Goal: Transaction & Acquisition: Purchase product/service

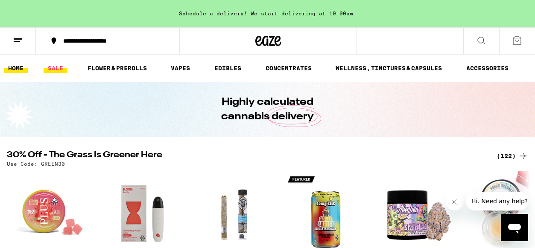
click at [55, 67] on link "SALE" at bounding box center [56, 68] width 24 height 10
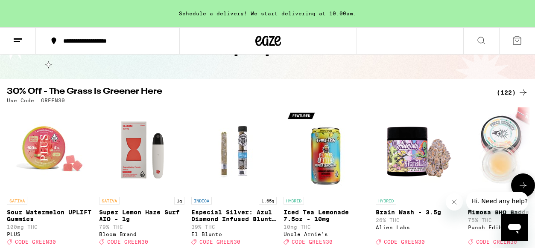
scroll to position [52, 0]
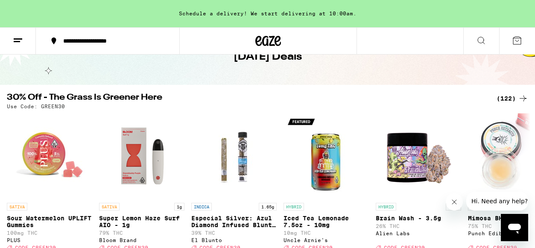
click at [507, 97] on div "(122)" at bounding box center [512, 98] width 32 height 10
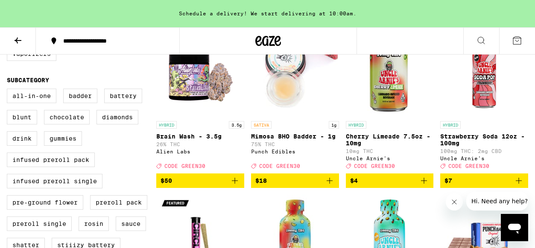
scroll to position [288, 0]
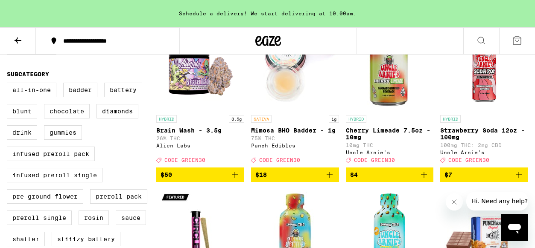
click at [519, 180] on icon "Add to bag" at bounding box center [518, 175] width 10 height 10
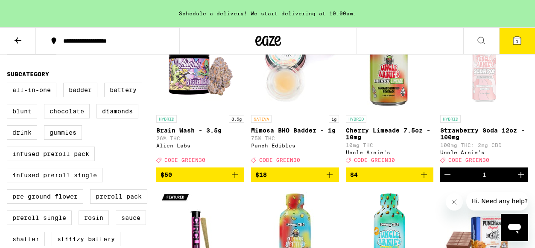
click at [519, 180] on icon "Increment" at bounding box center [521, 175] width 10 height 10
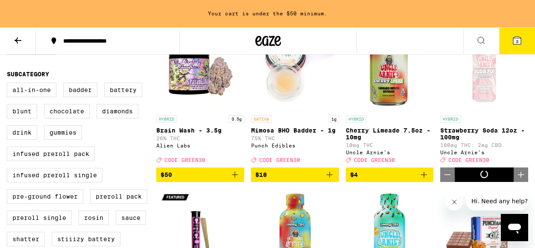
click at [519, 180] on icon "Increment" at bounding box center [521, 175] width 10 height 10
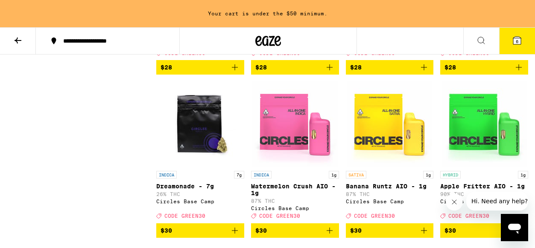
scroll to position [2673, 0]
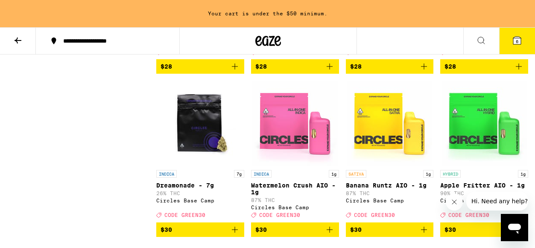
click at [424, 72] on icon "Add to bag" at bounding box center [424, 66] width 10 height 10
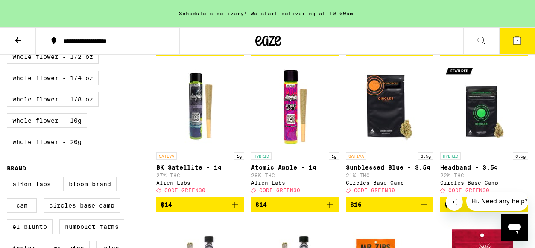
scroll to position [578, 0]
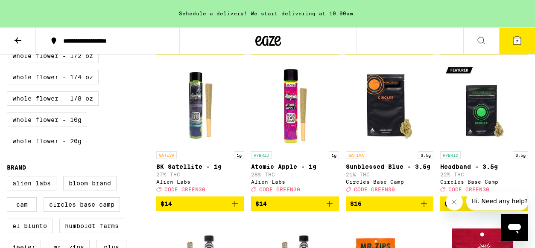
click at [291, 131] on img "Open page for Atomic Apple - 1g from Alien Labs" at bounding box center [294, 104] width 85 height 85
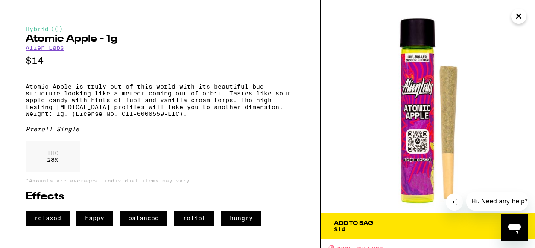
scroll to position [5, 0]
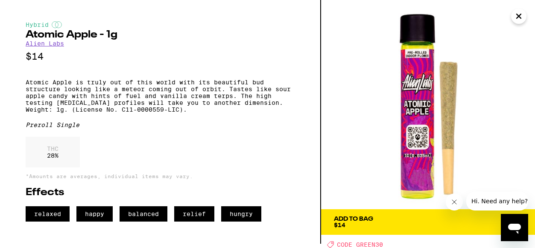
click at [450, 230] on button "Add To Bag $14" at bounding box center [428, 223] width 214 height 26
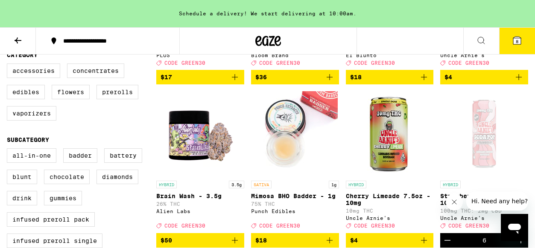
scroll to position [212, 0]
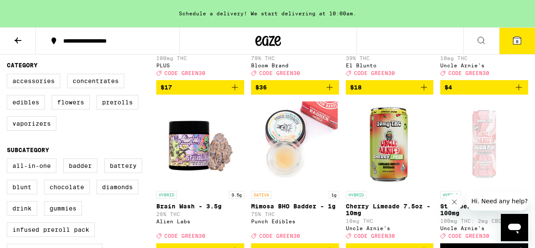
click at [514, 38] on icon at bounding box center [517, 41] width 8 height 8
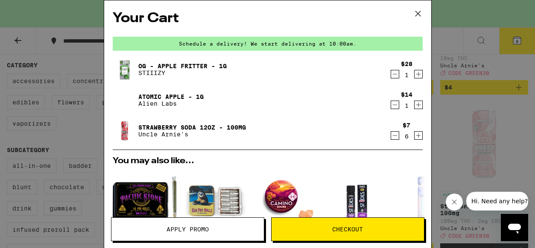
click at [198, 225] on button "Apply Promo" at bounding box center [187, 230] width 153 height 24
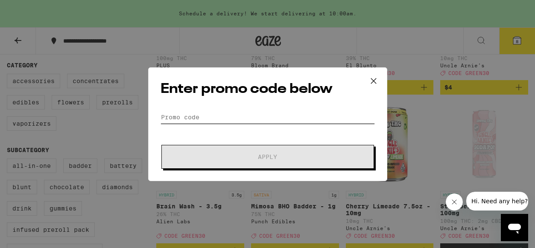
click at [202, 116] on input "Promo Code" at bounding box center [267, 117] width 214 height 13
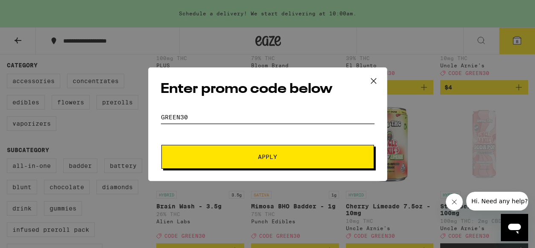
type input "green30"
click at [232, 158] on span "Apply" at bounding box center [268, 157] width 154 height 6
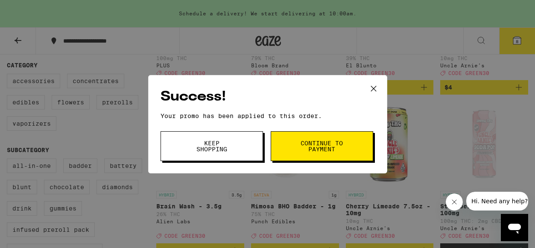
click at [372, 87] on icon at bounding box center [373, 88] width 13 height 13
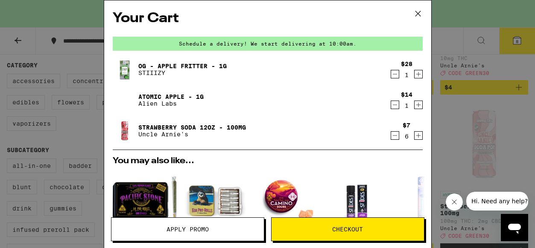
click at [393, 105] on icon "Decrement" at bounding box center [395, 105] width 8 height 10
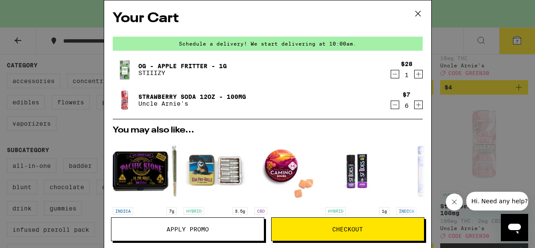
click at [417, 104] on icon "Increment" at bounding box center [418, 105] width 8 height 10
click at [417, 107] on icon "Increment" at bounding box center [418, 105] width 8 height 10
click at [338, 230] on span "Checkout" at bounding box center [347, 230] width 31 height 6
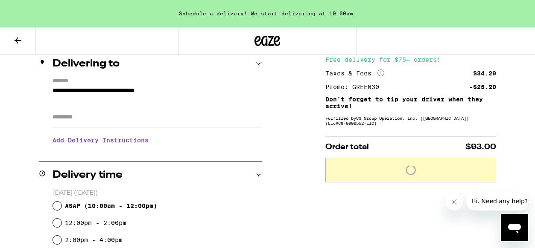
scroll to position [108, 0]
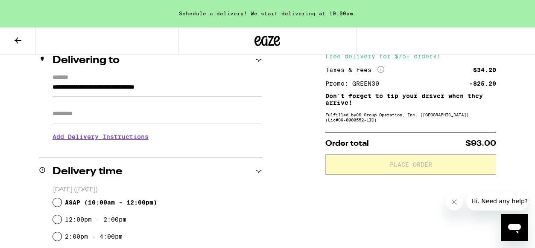
click at [99, 140] on h3 "Add Delivery Instructions" at bounding box center [156, 137] width 209 height 20
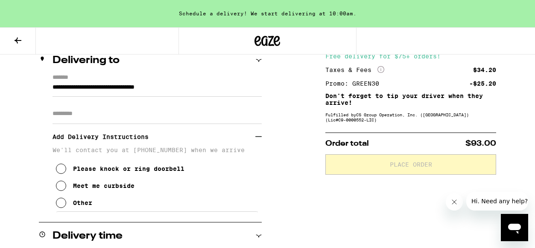
click at [61, 204] on icon at bounding box center [61, 203] width 10 height 10
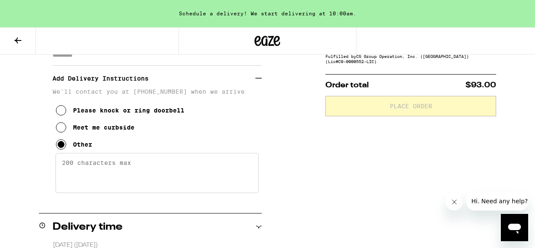
scroll to position [179, 0]
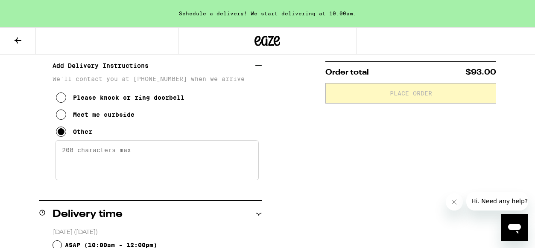
click at [128, 157] on textarea "Enter any other delivery instructions you want driver to know" at bounding box center [156, 160] width 203 height 40
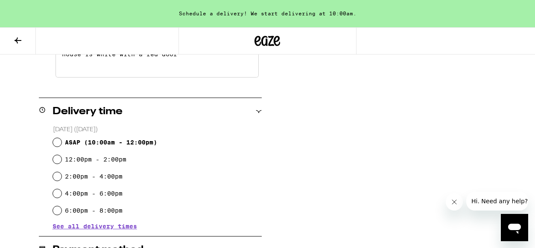
scroll to position [291, 0]
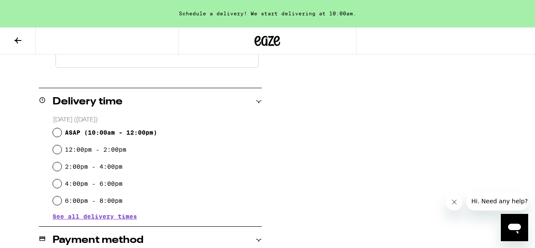
type textarea "please make sure GPS says WEST Grandview. My house is white with a red door"
click at [59, 133] on input "ASAP ( 10:00am - 12:00pm )" at bounding box center [57, 132] width 9 height 9
radio input "true"
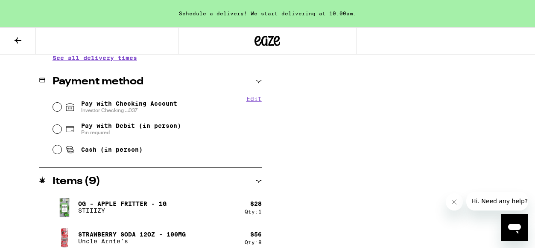
scroll to position [459, 0]
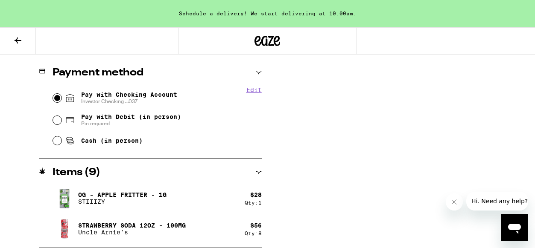
click at [56, 100] on input "Pay with Checking Account Investor Checking ...037" at bounding box center [57, 98] width 9 height 9
radio input "true"
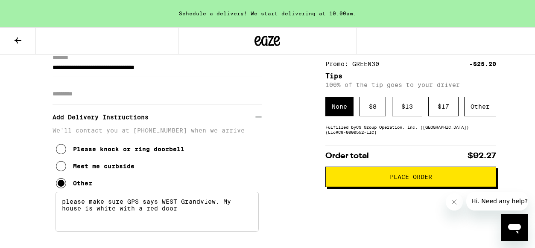
scroll to position [128, 0]
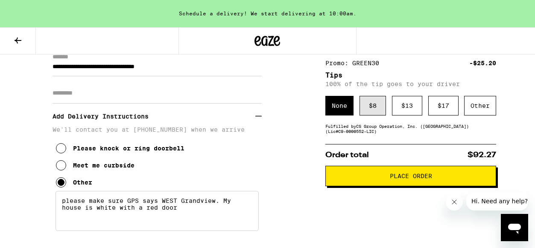
click at [376, 108] on div "$ 8" at bounding box center [372, 106] width 26 height 20
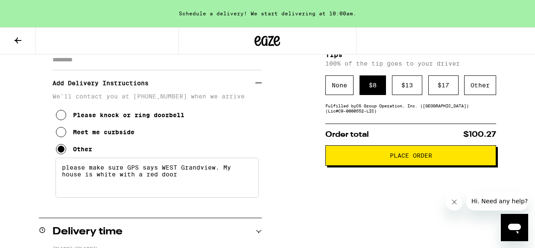
scroll to position [166, 0]
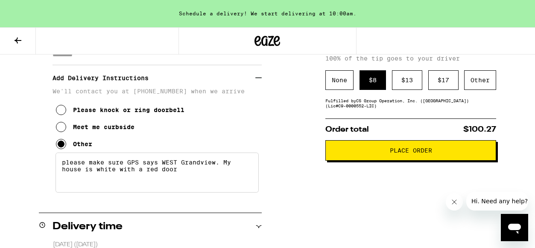
click at [420, 153] on span "Place Order" at bounding box center [411, 151] width 42 height 6
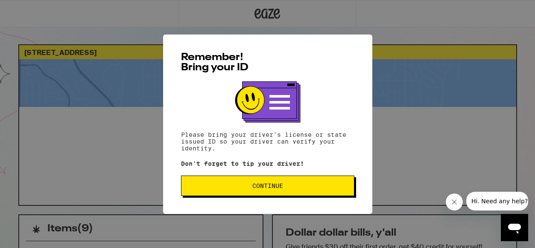
click at [267, 181] on button "Continue" at bounding box center [267, 186] width 173 height 20
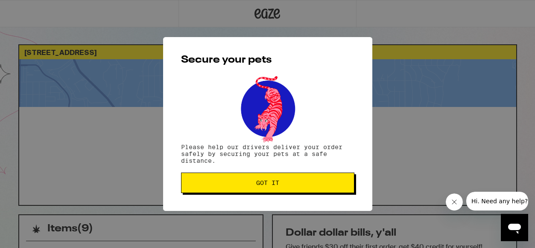
click at [268, 184] on span "Got it" at bounding box center [267, 183] width 23 height 6
